Goal: Obtain resource: Obtain resource

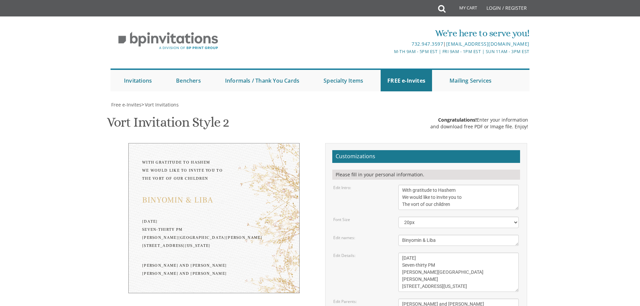
scroll to position [25, 0]
click at [132, 101] on span "Free e-Invites" at bounding box center [126, 104] width 30 height 6
click at [406, 70] on link "FREE e-Invites" at bounding box center [406, 80] width 51 height 21
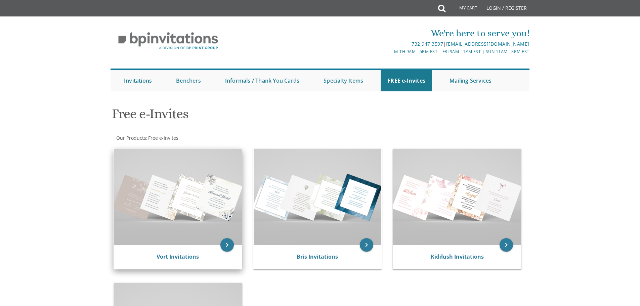
click at [170, 184] on img at bounding box center [178, 197] width 128 height 96
click at [161, 202] on img at bounding box center [178, 197] width 128 height 96
click at [222, 245] on icon "keyboard_arrow_right" at bounding box center [226, 244] width 13 height 13
click at [168, 254] on link "Vort Invitations" at bounding box center [178, 256] width 42 height 7
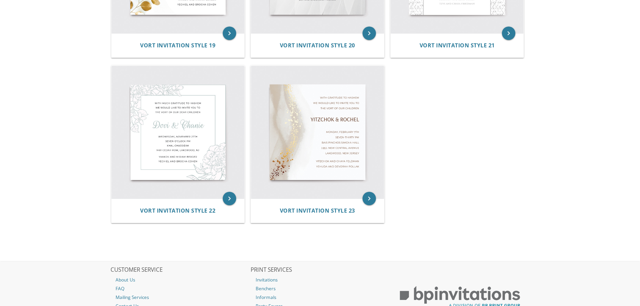
scroll to position [1304, 0]
